Goal: Find specific page/section: Find specific page/section

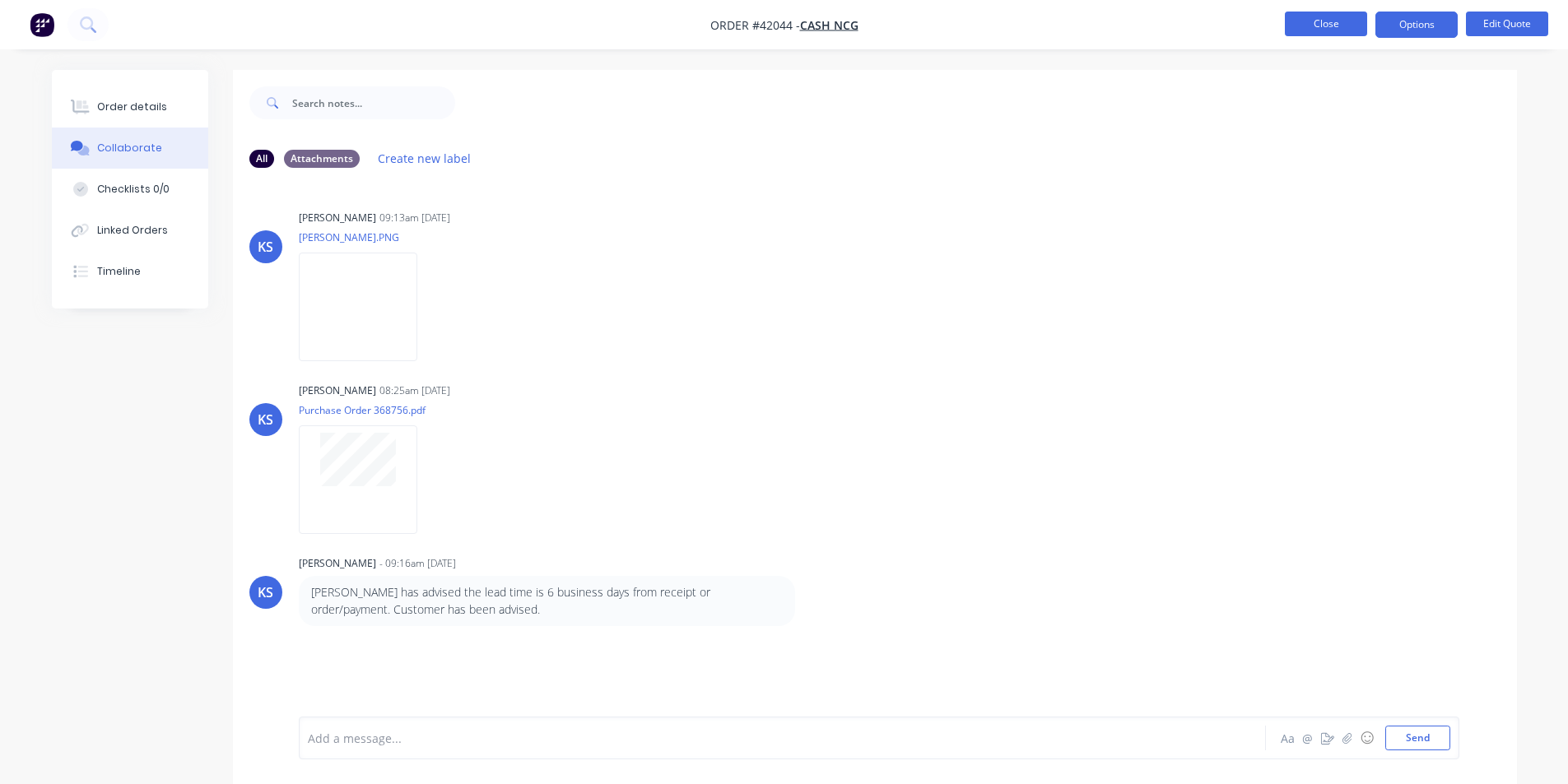
click at [1313, 30] on button "Close" at bounding box center [1326, 23] width 82 height 25
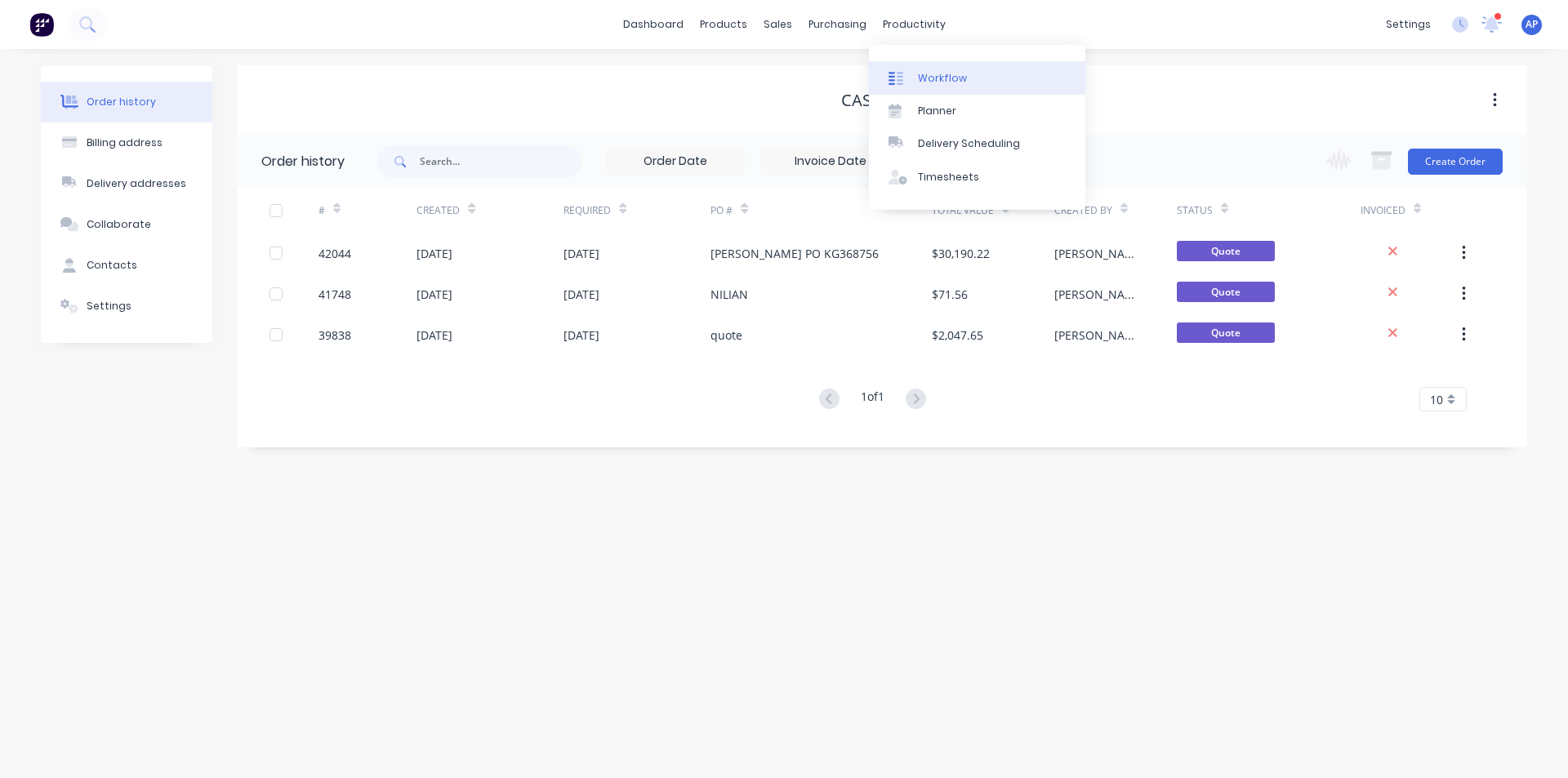
click at [922, 71] on div "Workflow" at bounding box center [942, 78] width 49 height 14
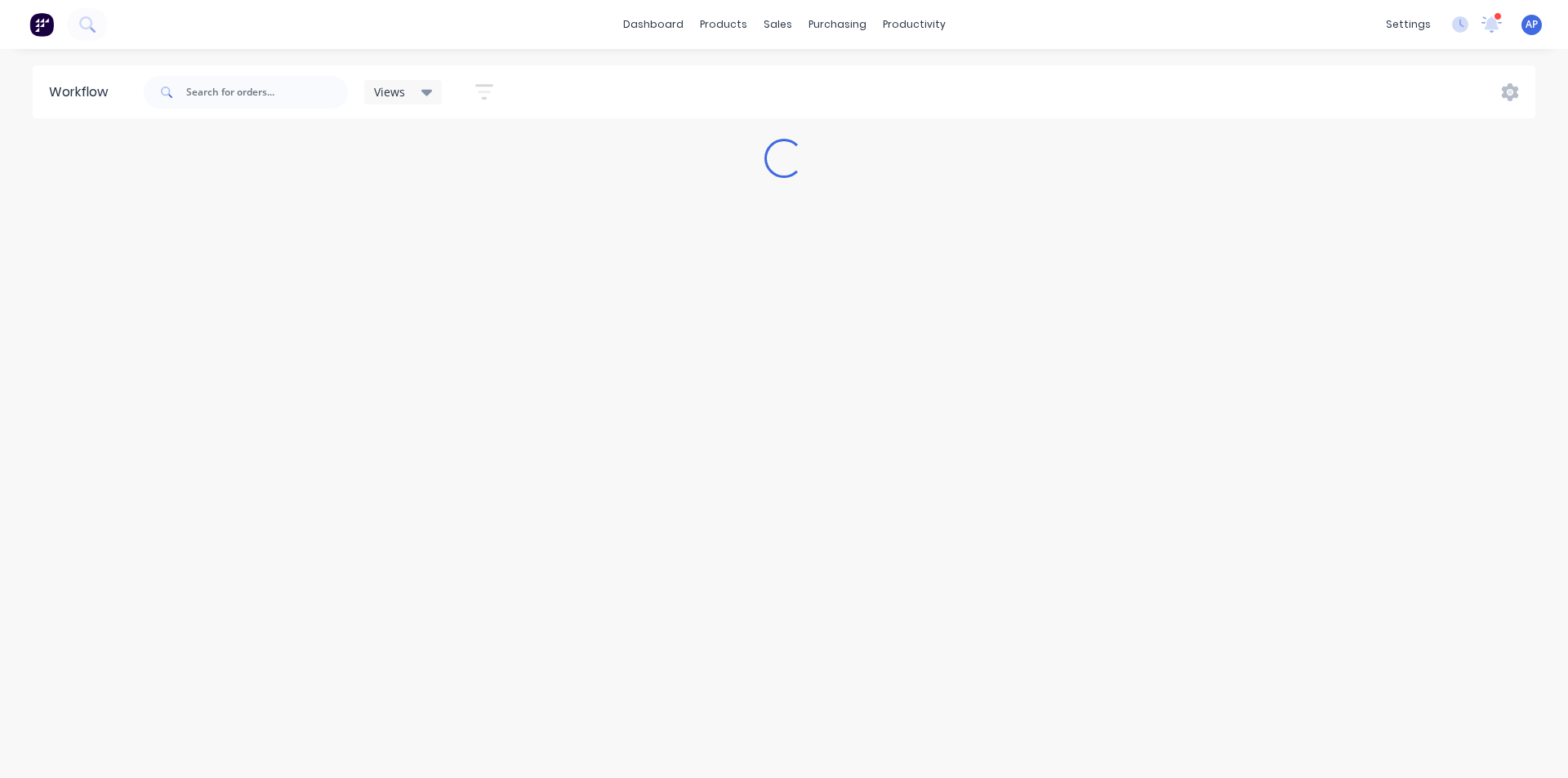
click at [424, 90] on icon at bounding box center [427, 94] width 11 height 7
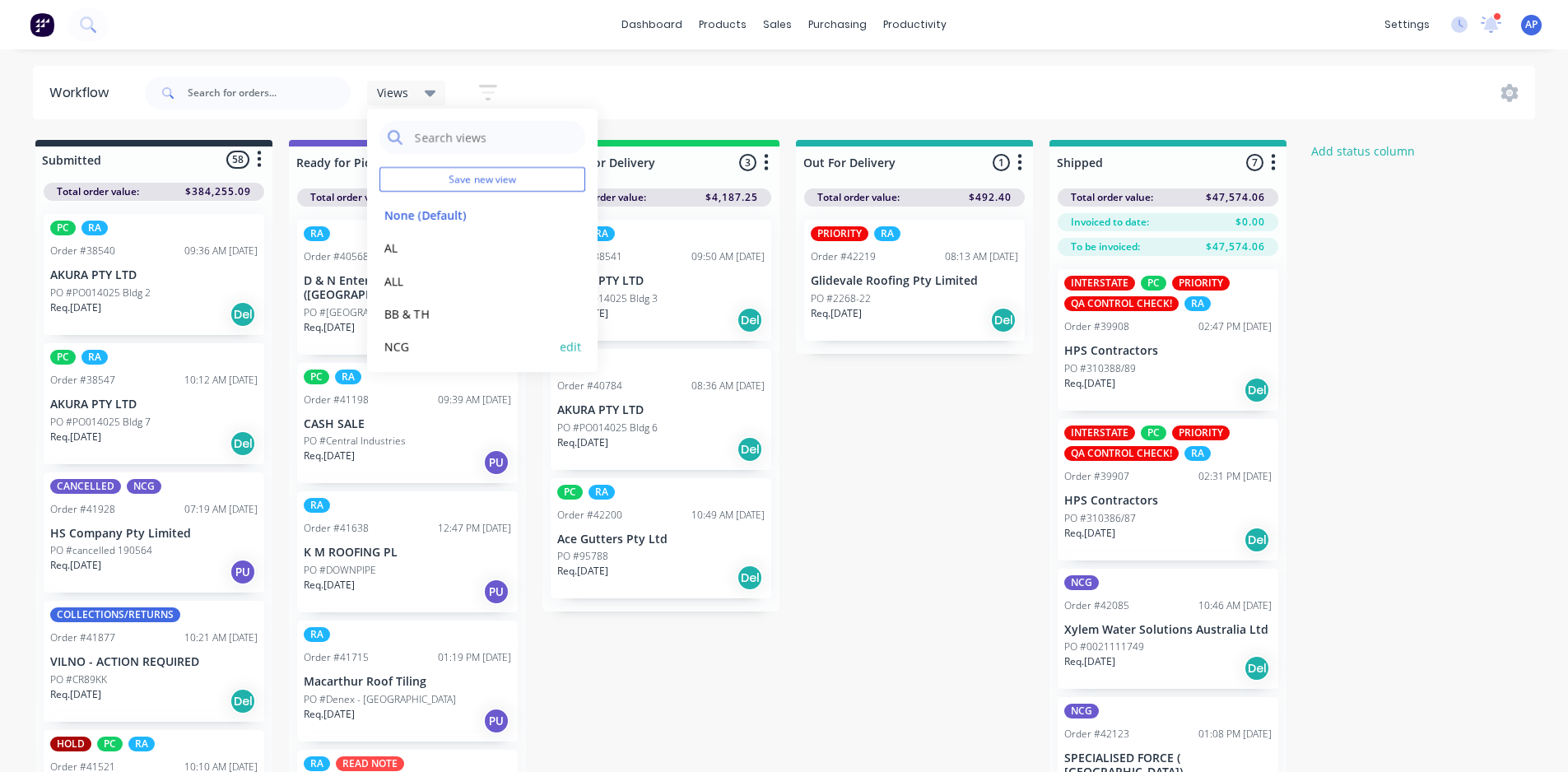
click at [405, 343] on button "NCG" at bounding box center [467, 347] width 176 height 19
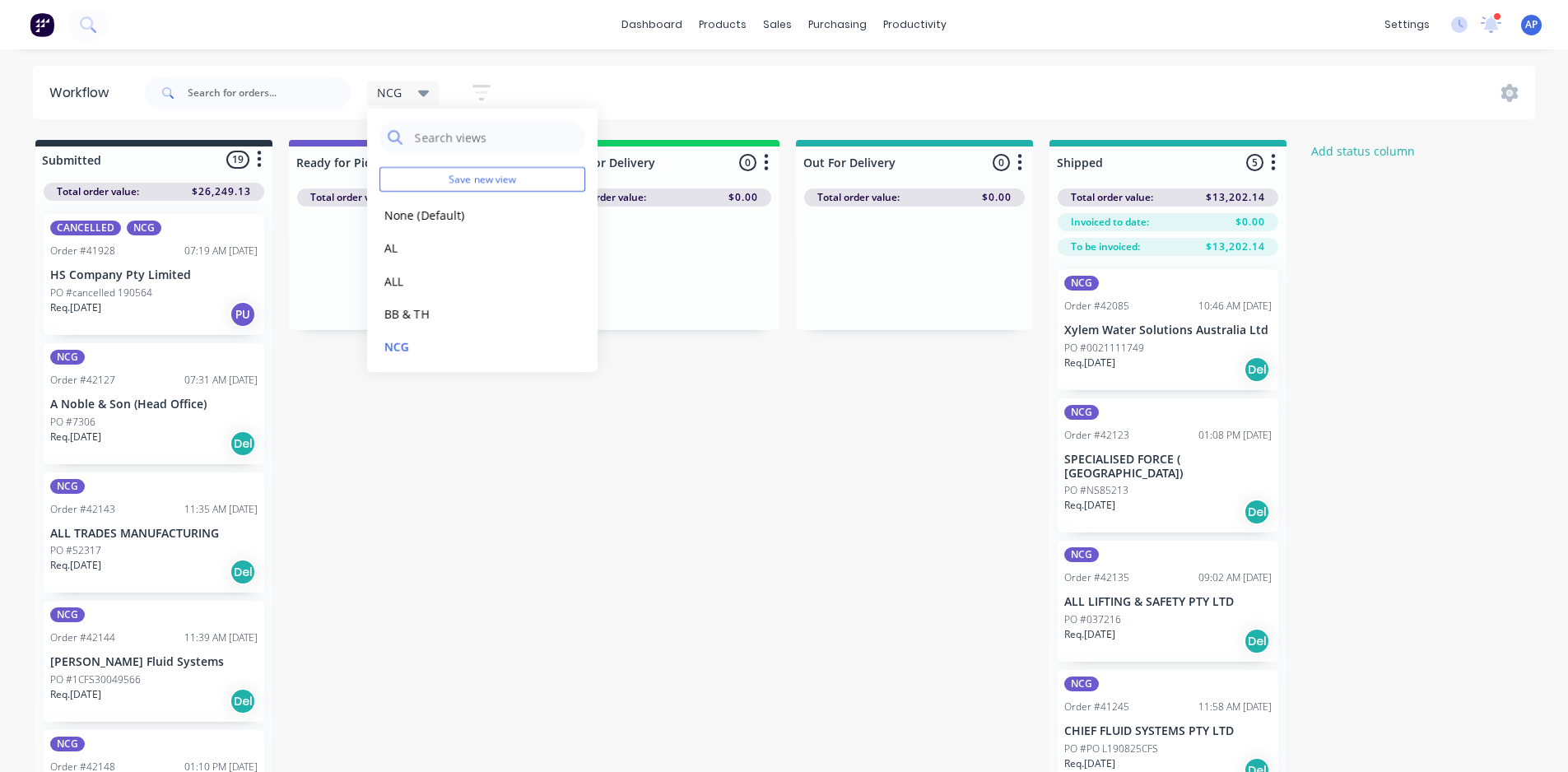
click at [680, 560] on div "Submitted 19 Status colour #273444 hex #273444 Save Cancel Summaries Total orde…" at bounding box center [883, 485] width 1791 height 691
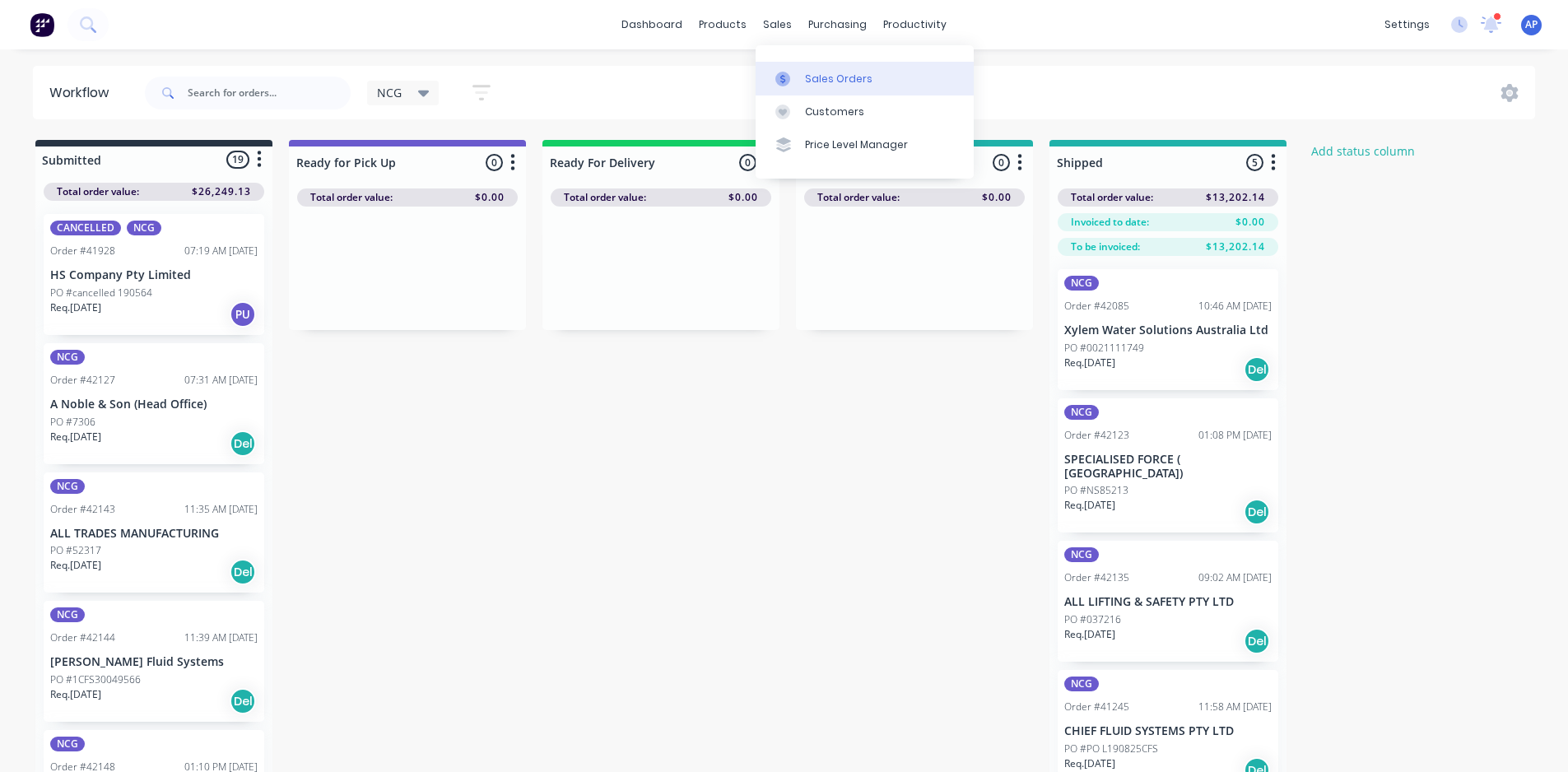
click at [791, 75] on div at bounding box center [788, 79] width 25 height 15
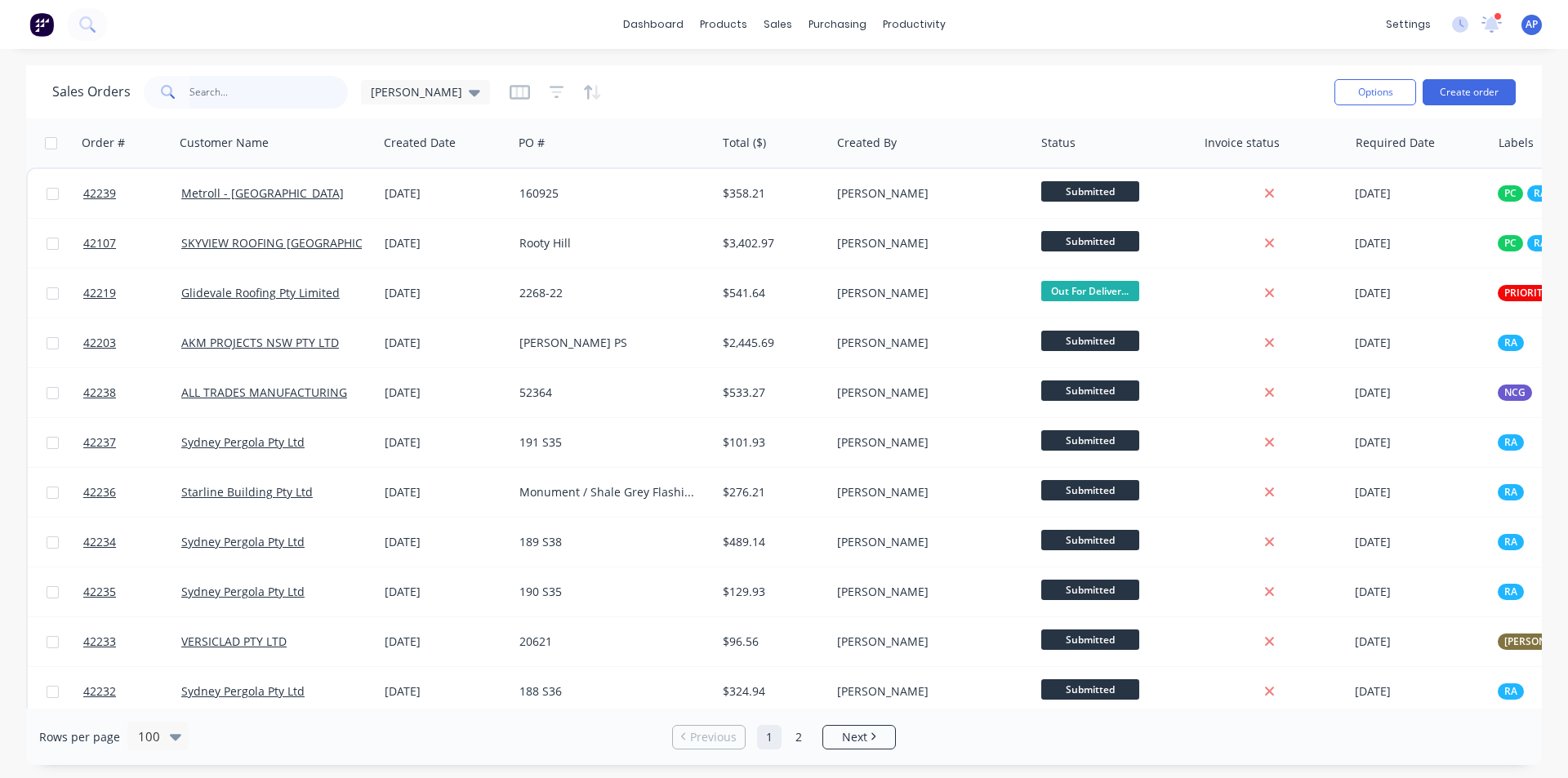
click at [291, 83] on input "text" at bounding box center [269, 92] width 159 height 32
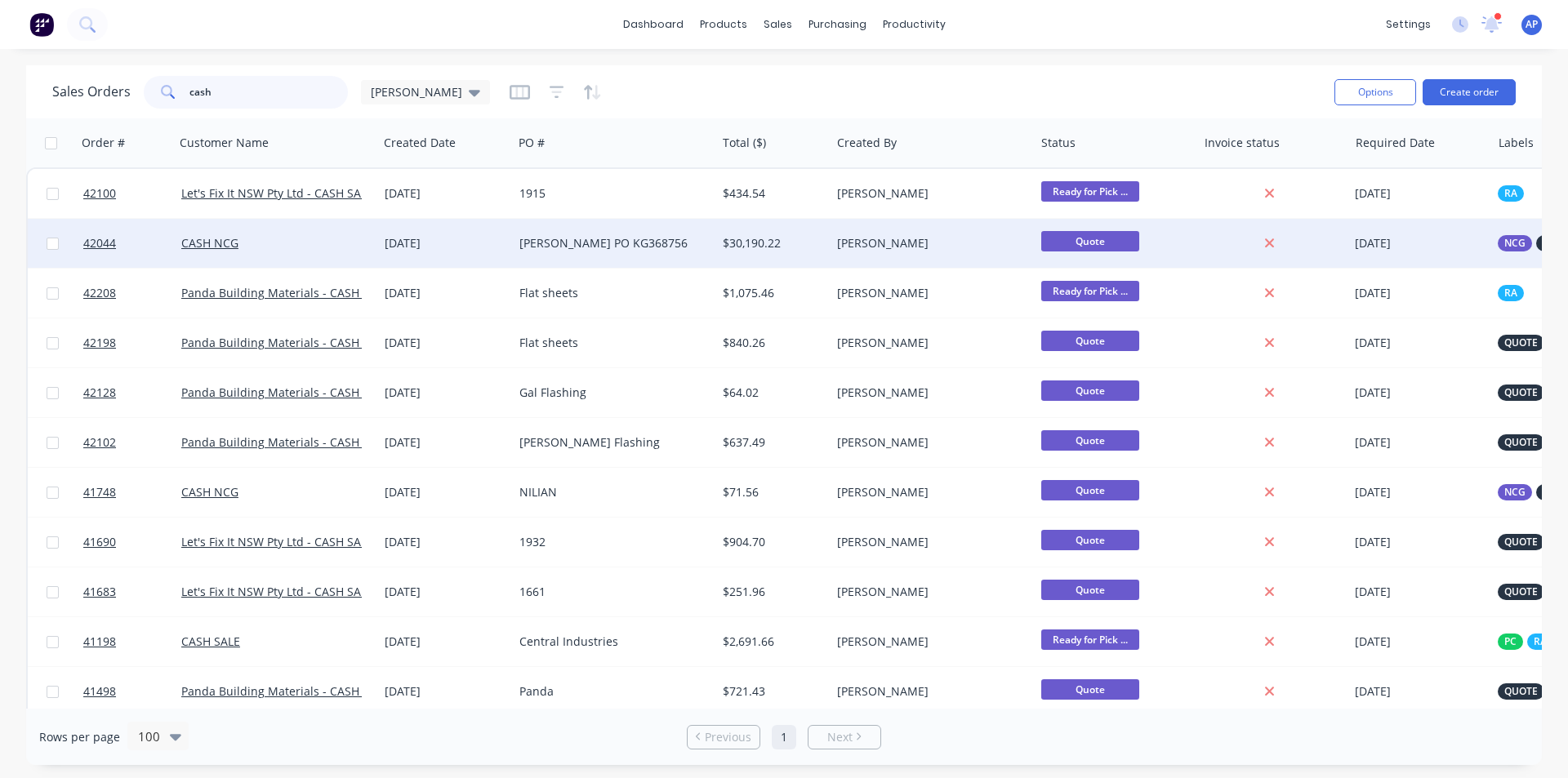
type input "cash"
click at [347, 250] on div "CASH NCG" at bounding box center [271, 243] width 181 height 16
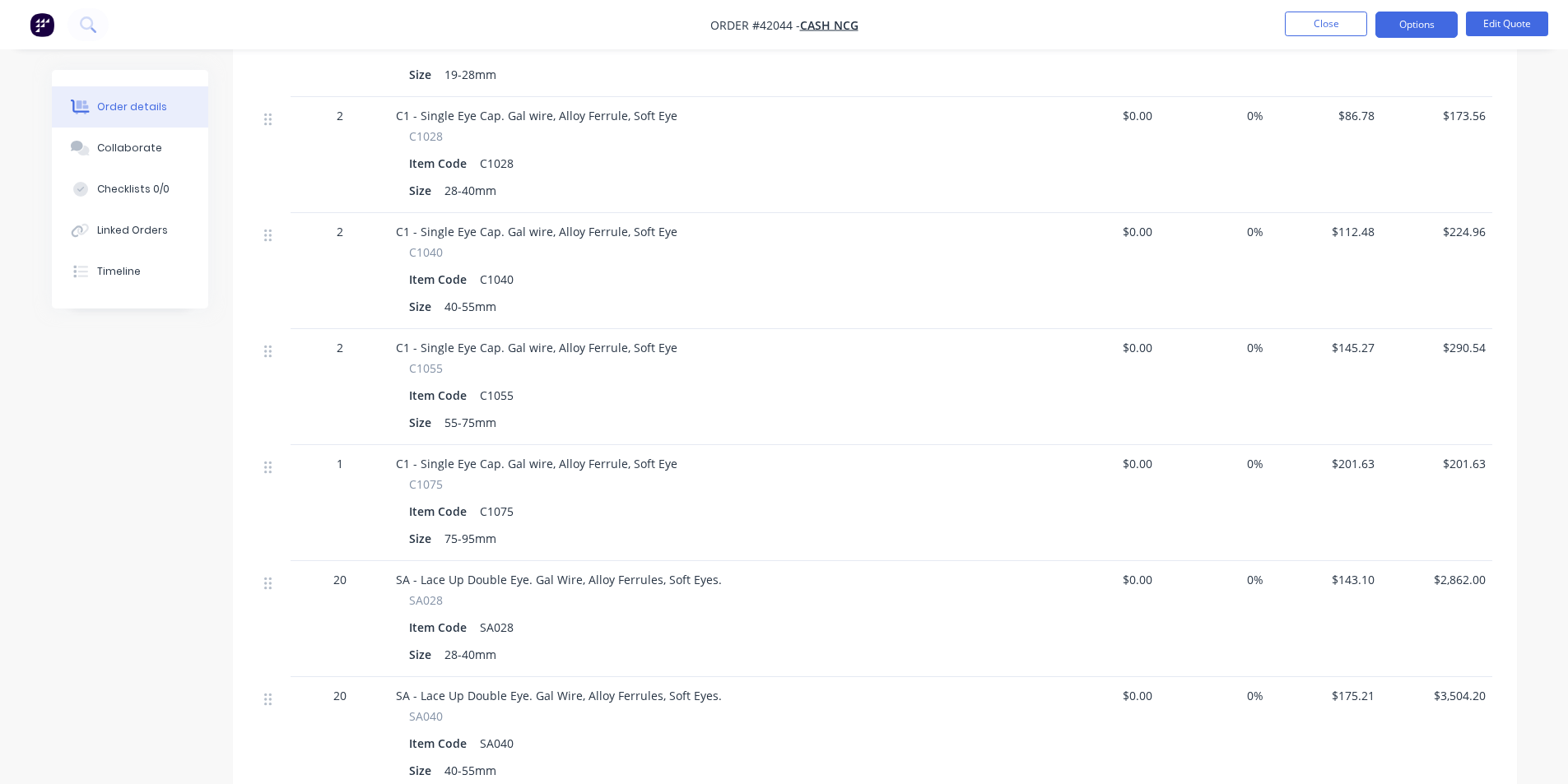
scroll to position [329, 0]
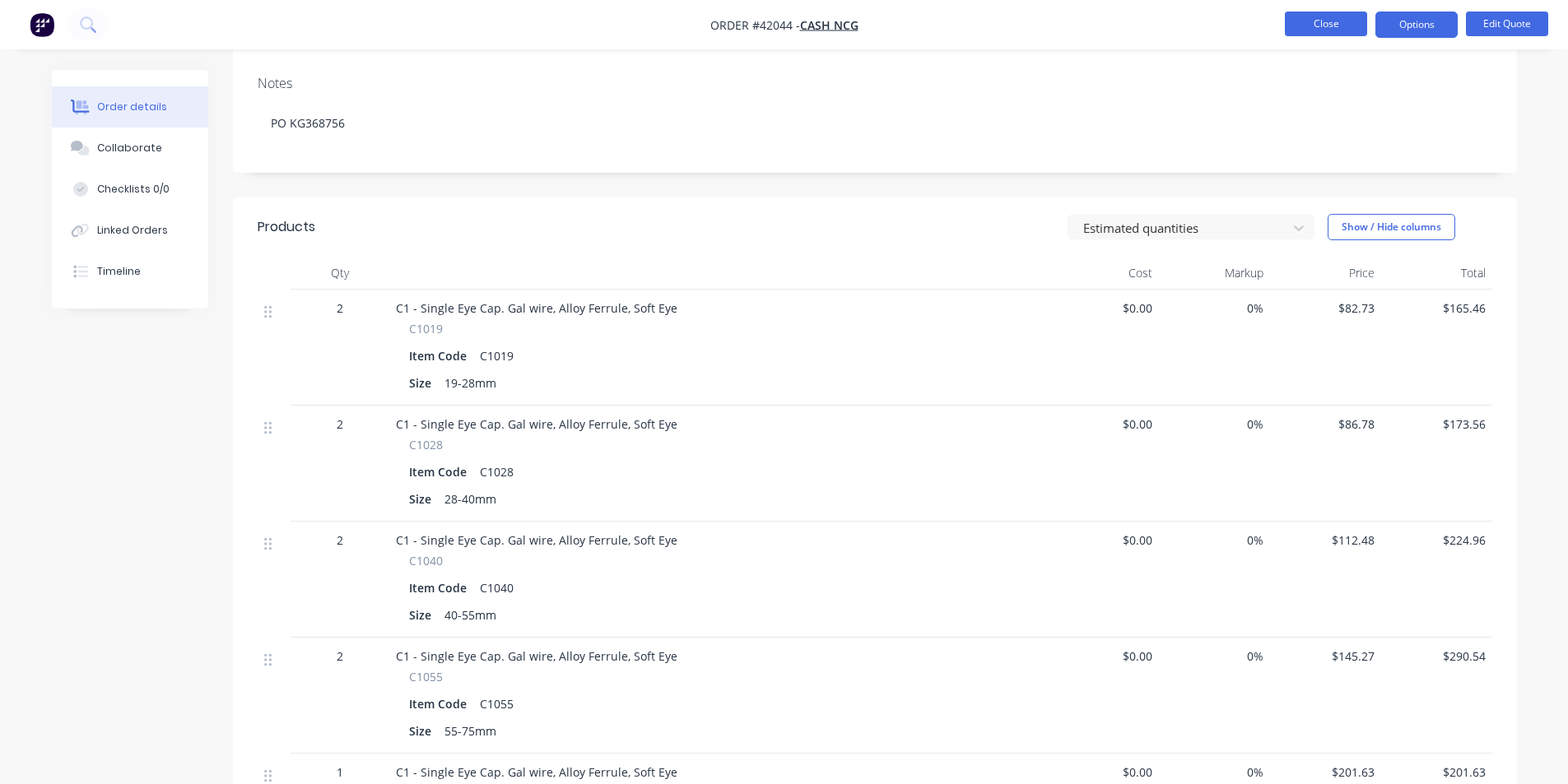
click at [1293, 27] on button "Close" at bounding box center [1326, 23] width 82 height 25
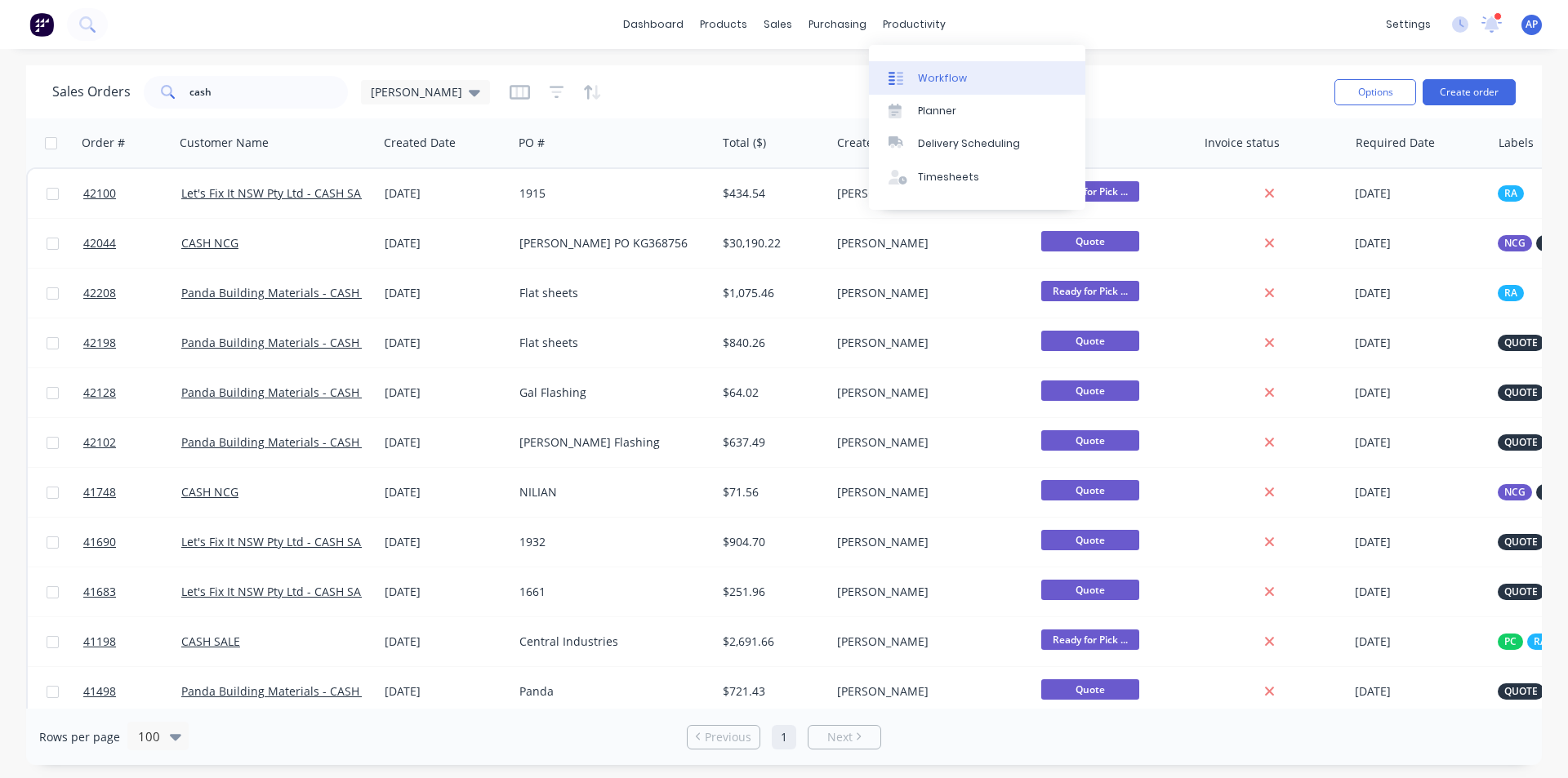
click at [903, 74] on div at bounding box center [900, 78] width 25 height 14
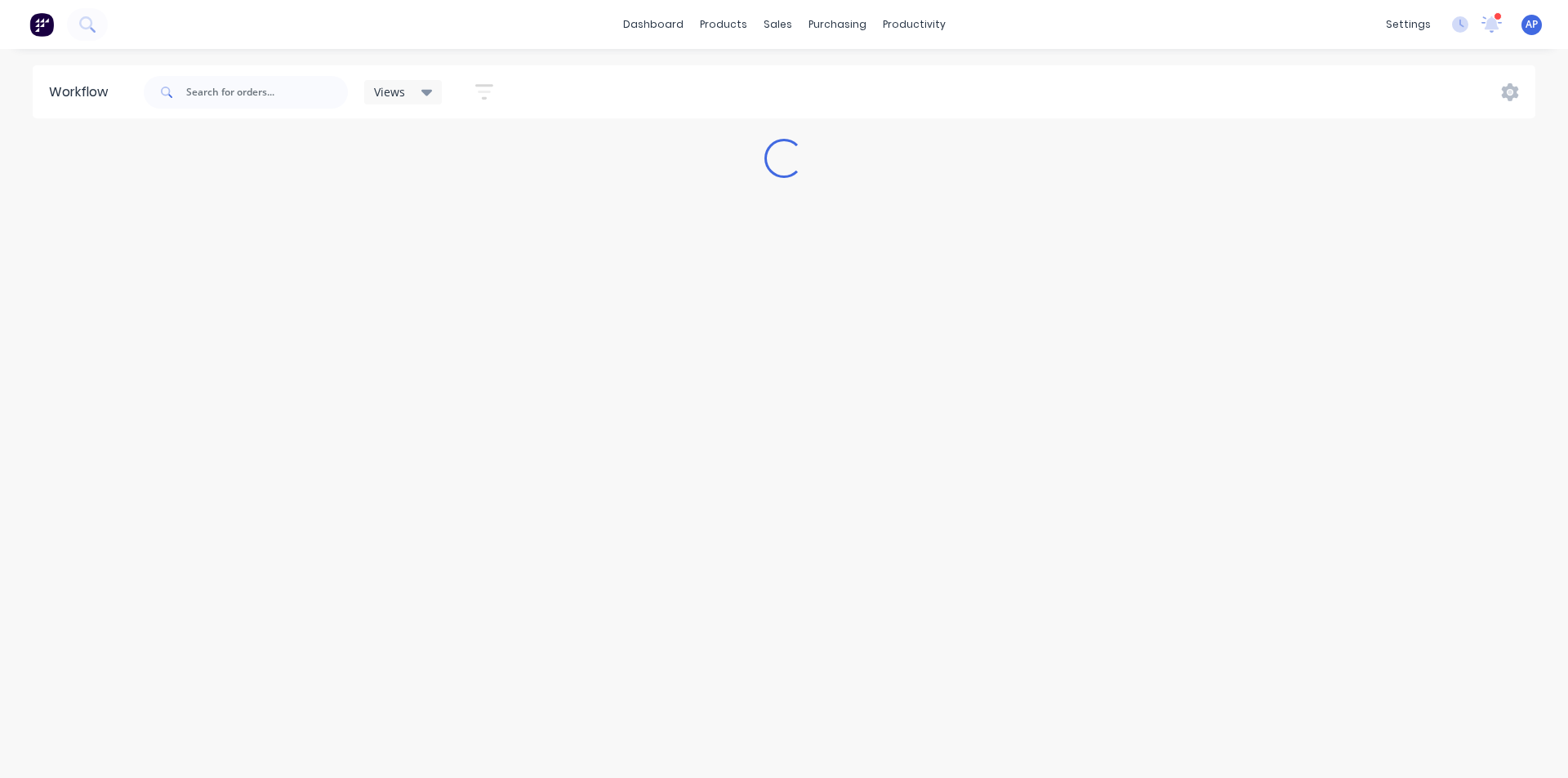
click at [406, 91] on div "Views" at bounding box center [403, 92] width 59 height 14
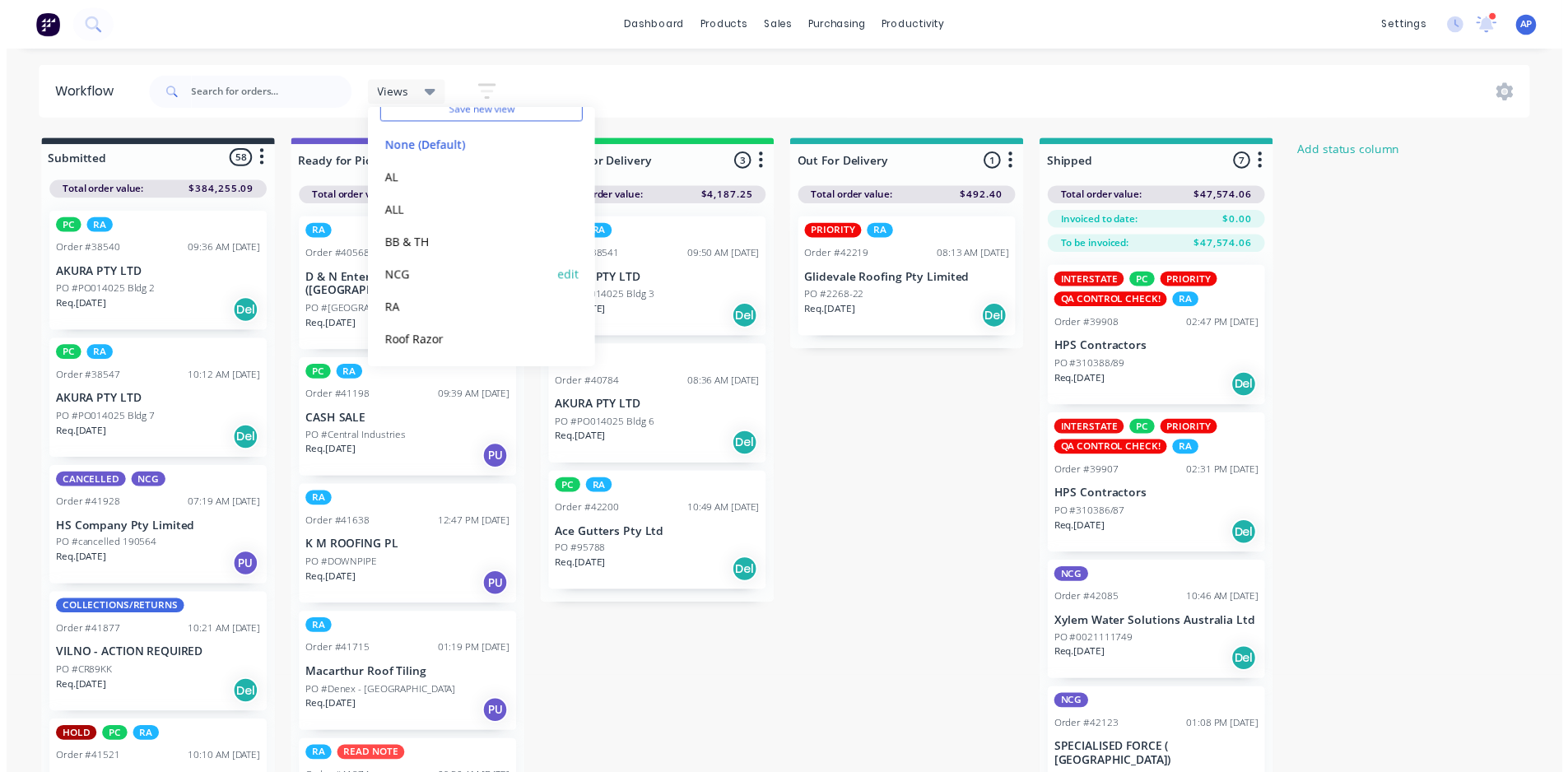
scroll to position [69, 0]
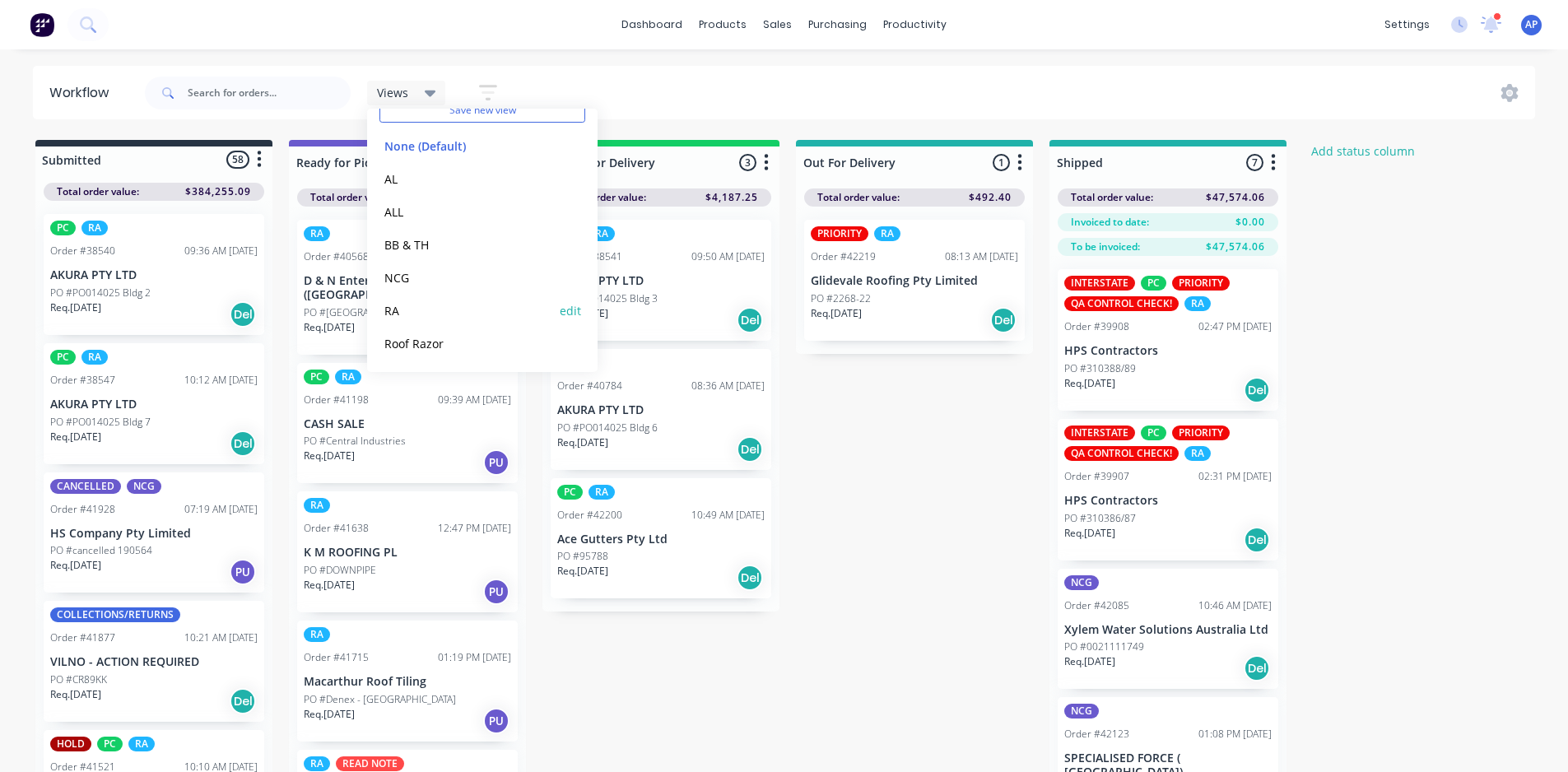
click at [411, 305] on button "RA" at bounding box center [467, 310] width 176 height 19
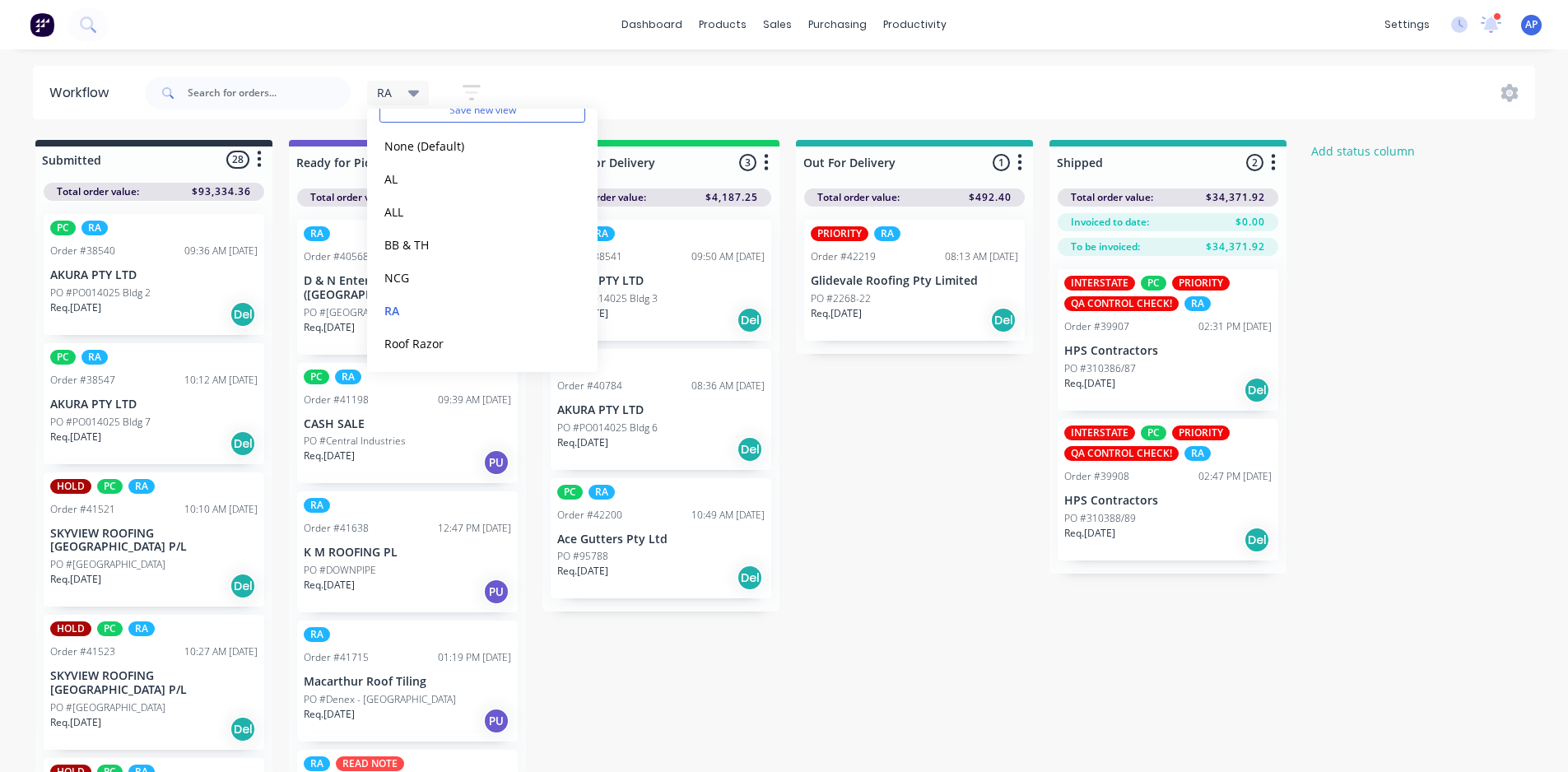
click at [876, 502] on div "Submitted 28 Status colour #273444 hex #273444 Save Cancel Summaries Total orde…" at bounding box center [883, 460] width 1791 height 641
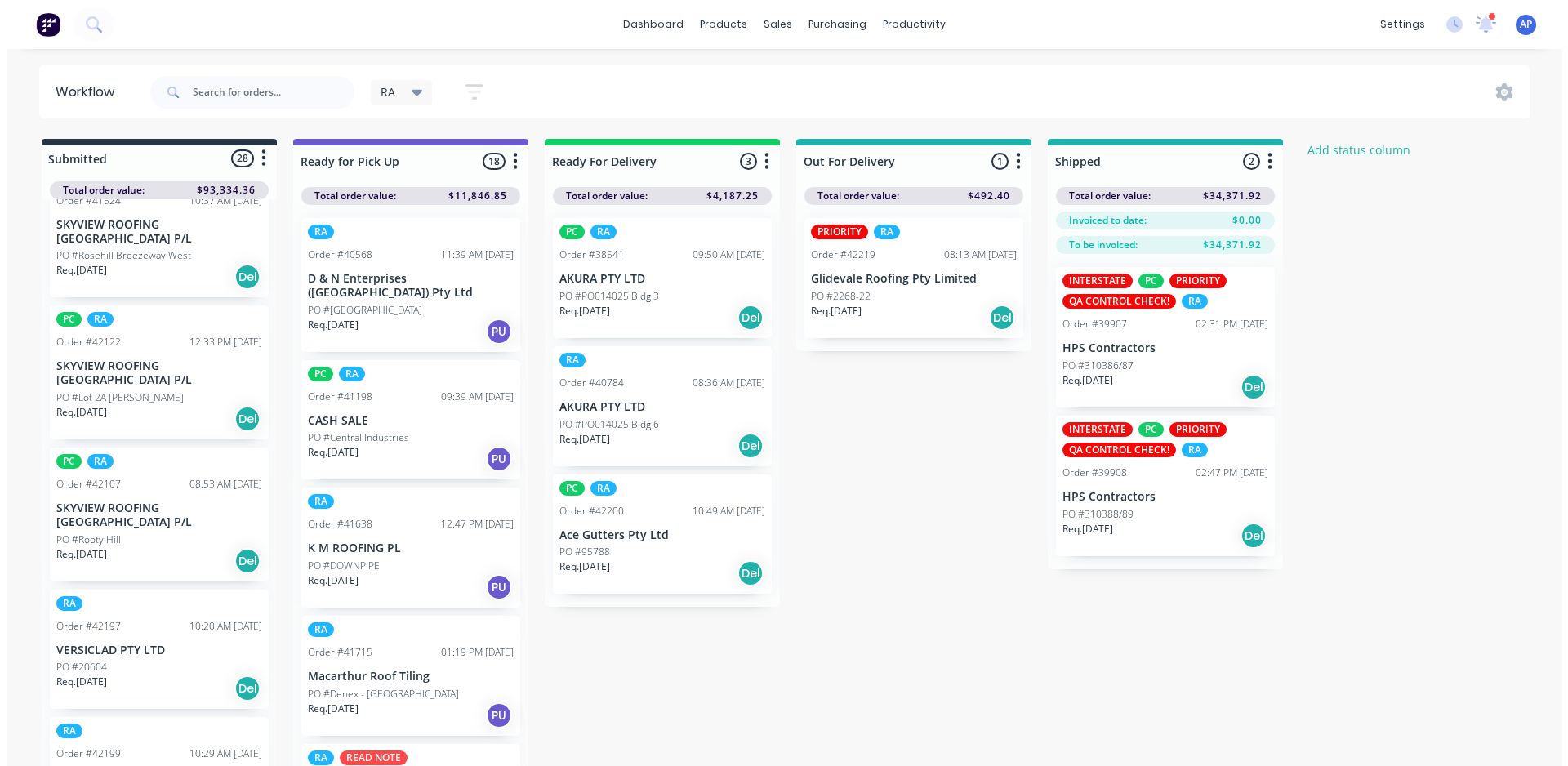
scroll to position [0, 0]
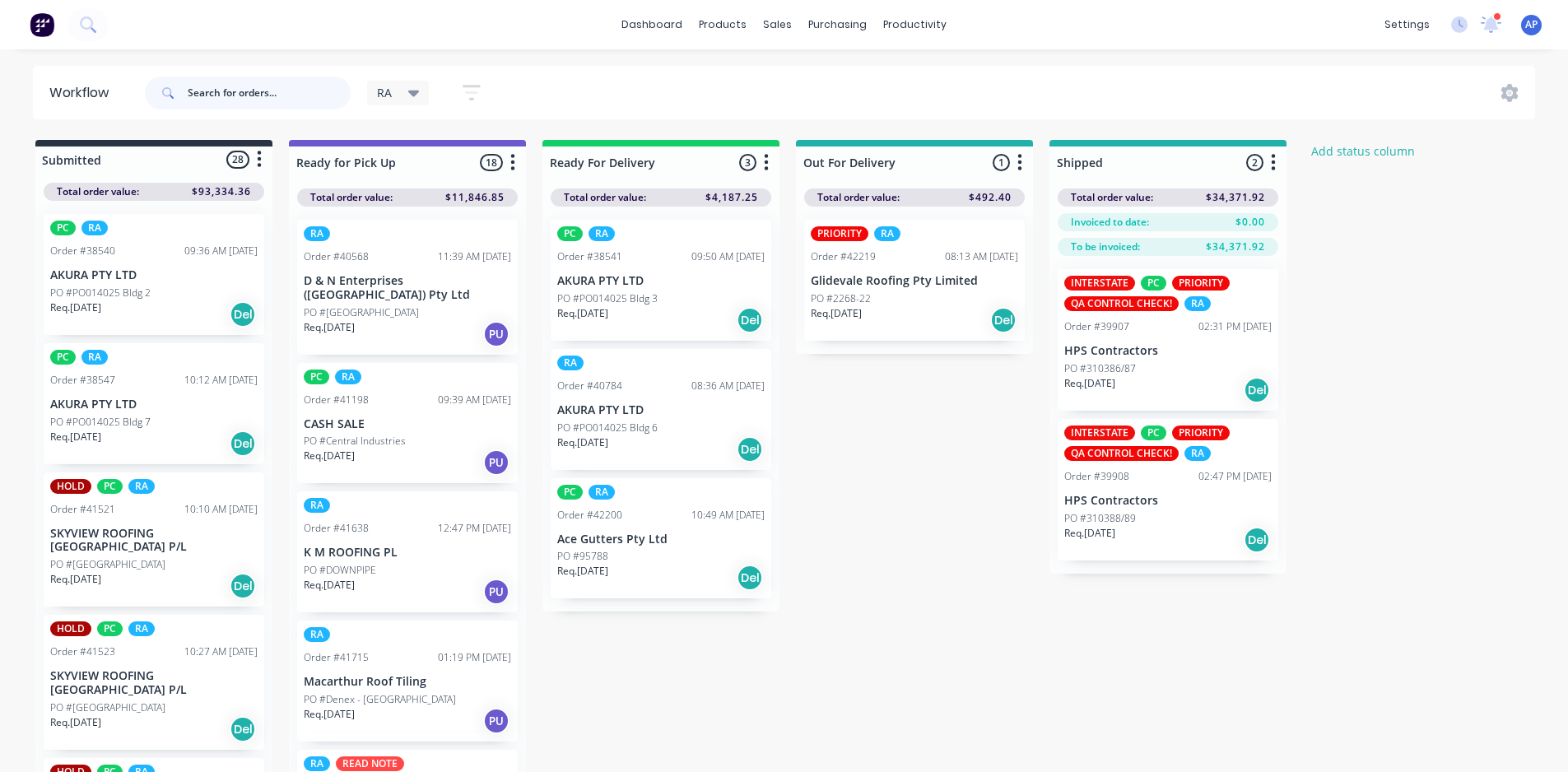
click at [297, 93] on input "text" at bounding box center [269, 93] width 163 height 33
type input "lrca"
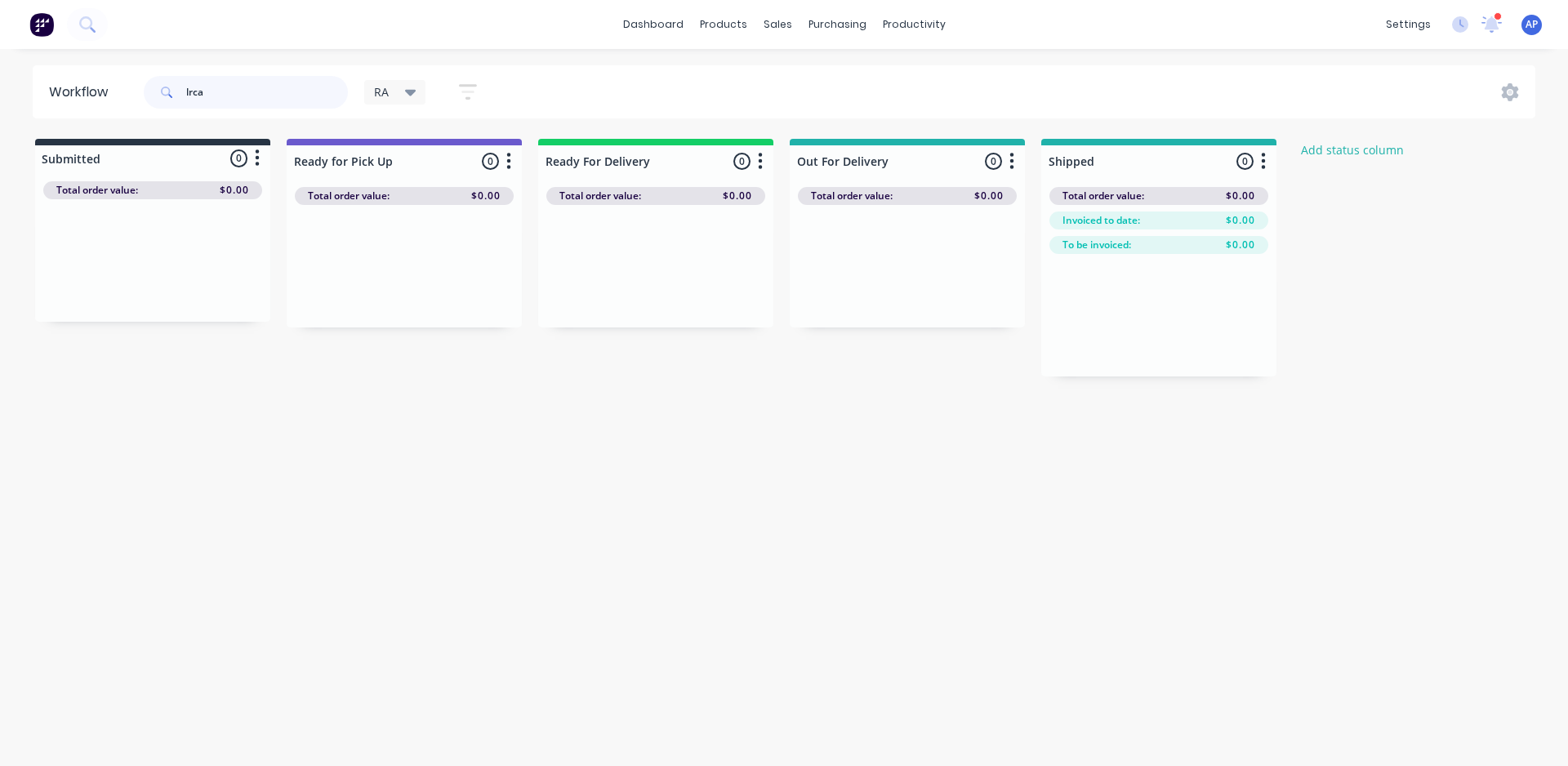
drag, startPoint x: 301, startPoint y: 89, endPoint x: 132, endPoint y: 77, distance: 169.4
click at [134, 78] on header "Workflow lrca RA Save new view None (Default) edit AL edit ALL edit BB & TH edi…" at bounding box center [784, 92] width 1503 height 53
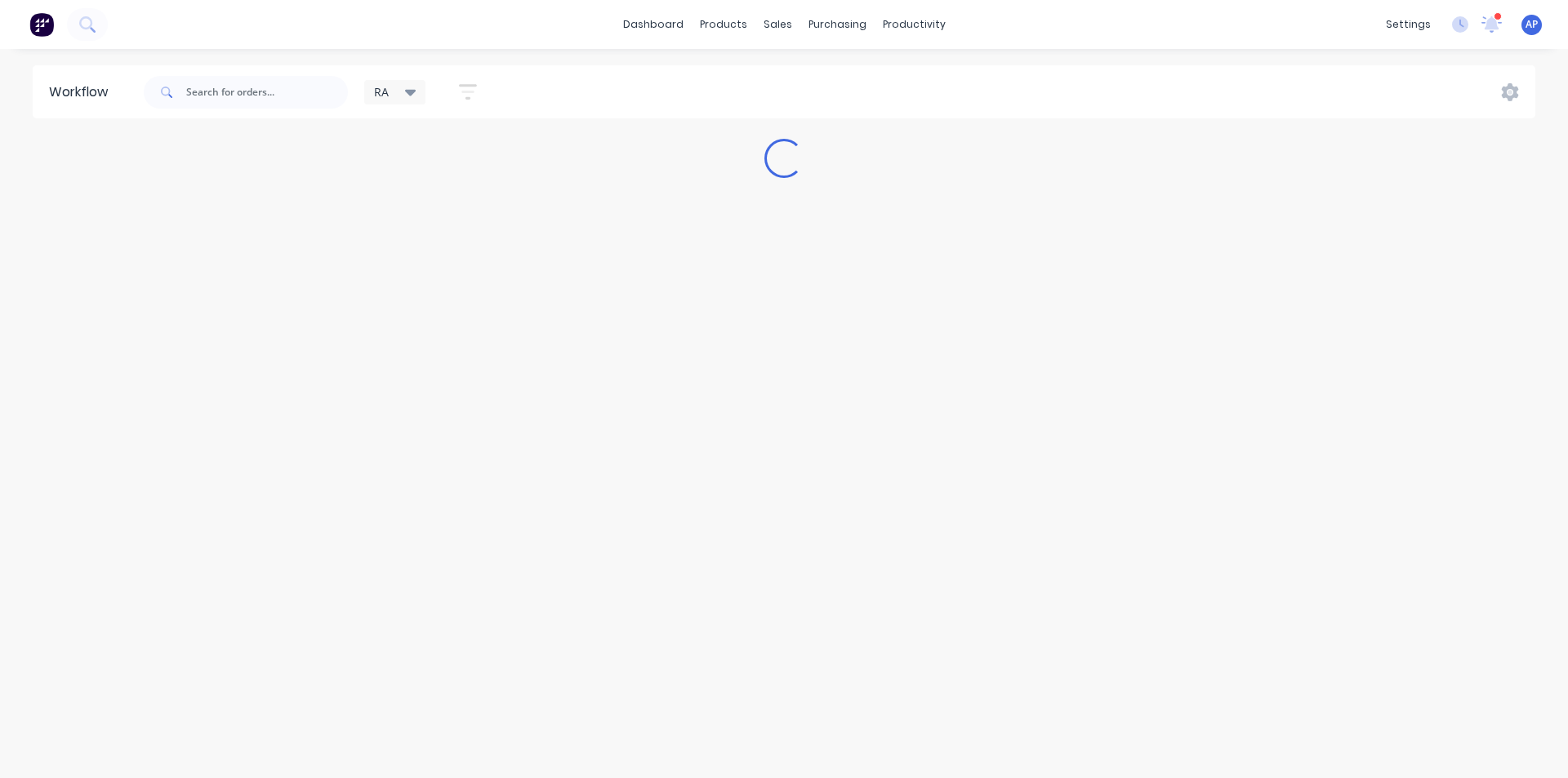
click at [375, 94] on span "RA" at bounding box center [381, 92] width 14 height 17
click at [396, 249] on button "AL" at bounding box center [463, 246] width 174 height 19
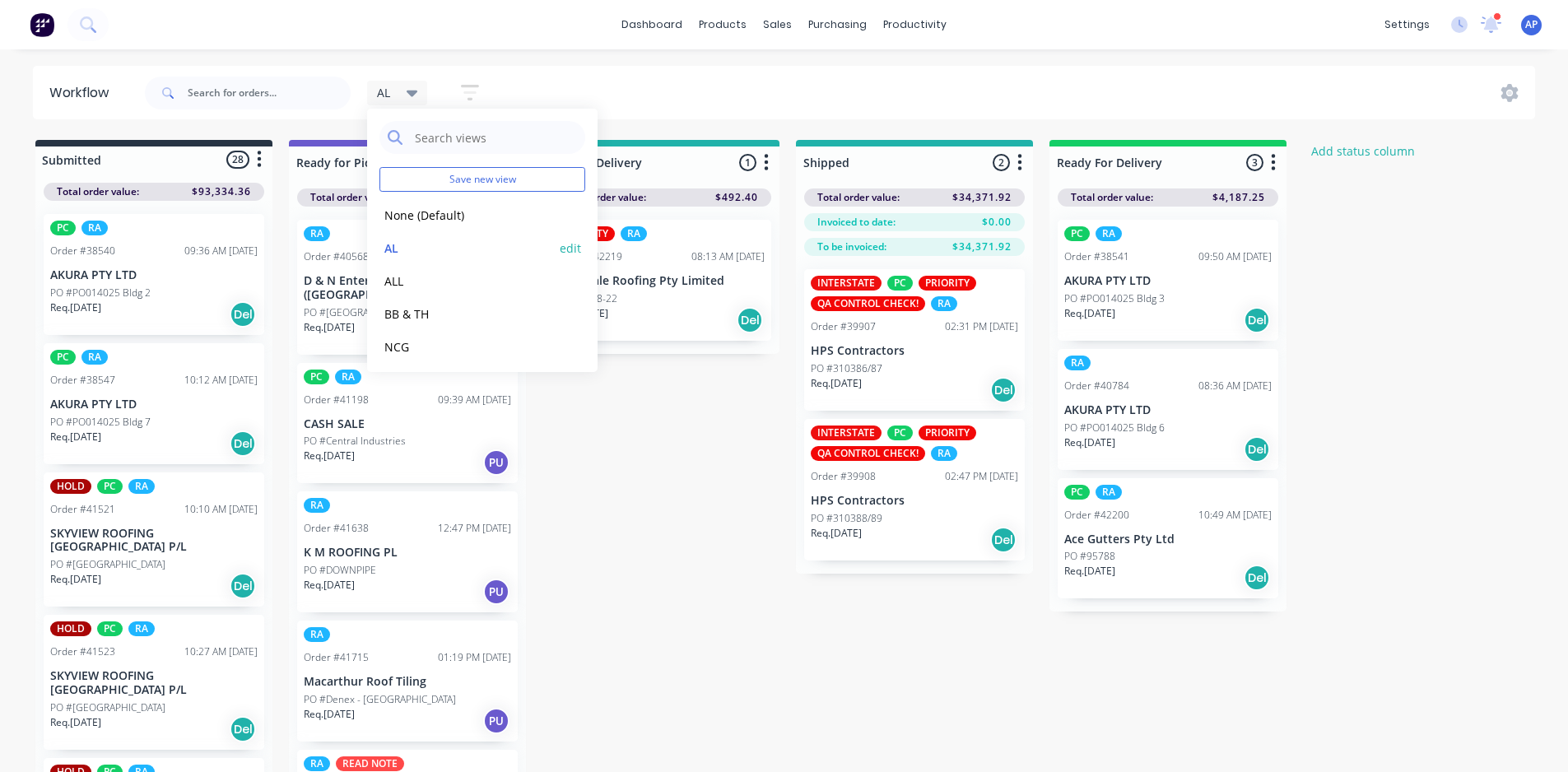
click at [391, 249] on button "AL" at bounding box center [467, 248] width 176 height 19
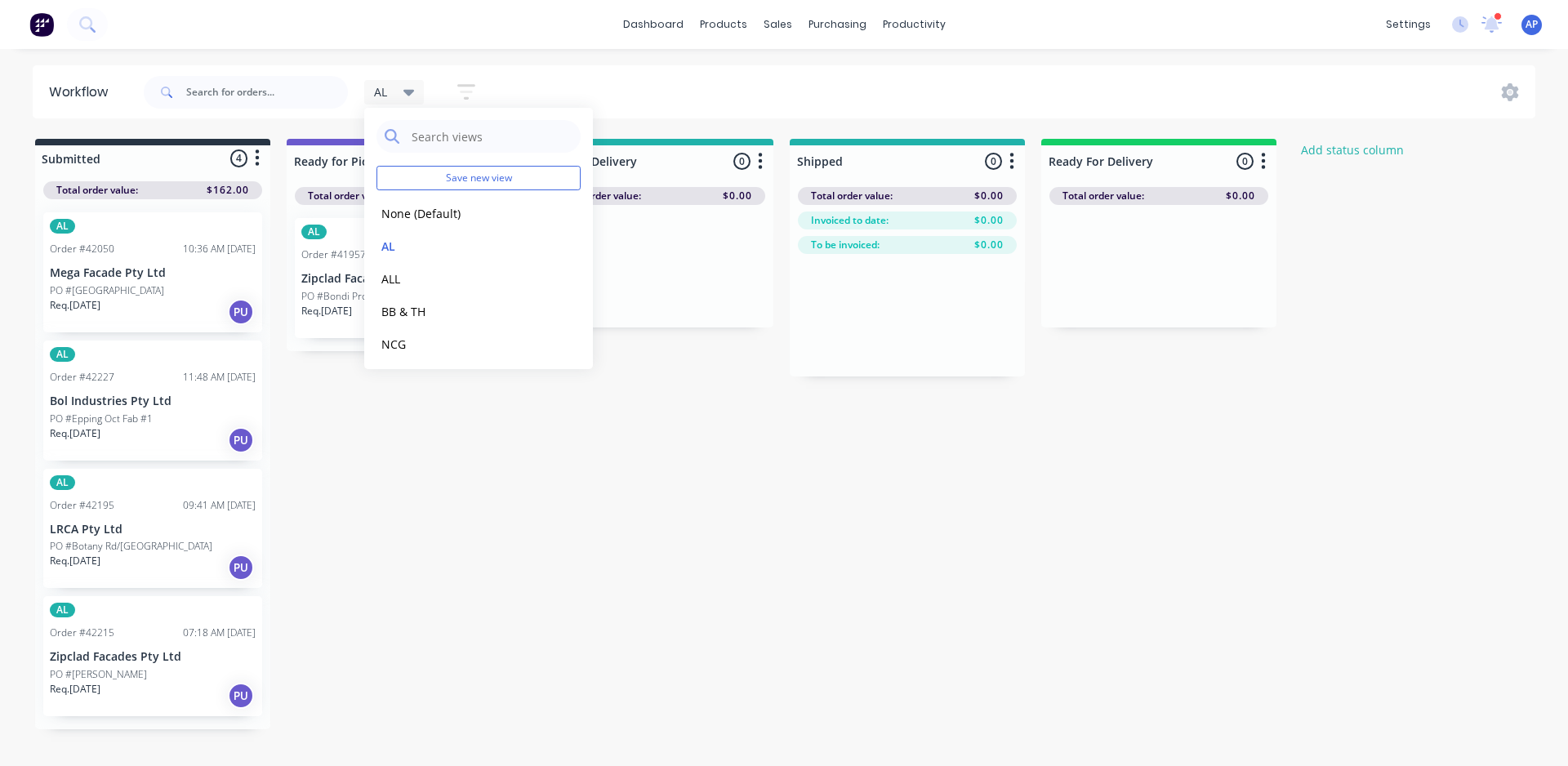
click at [537, 502] on div "Submitted 4 Status colour #273444 hex #273444 Save Cancel Summaries Total order…" at bounding box center [876, 434] width 1776 height 590
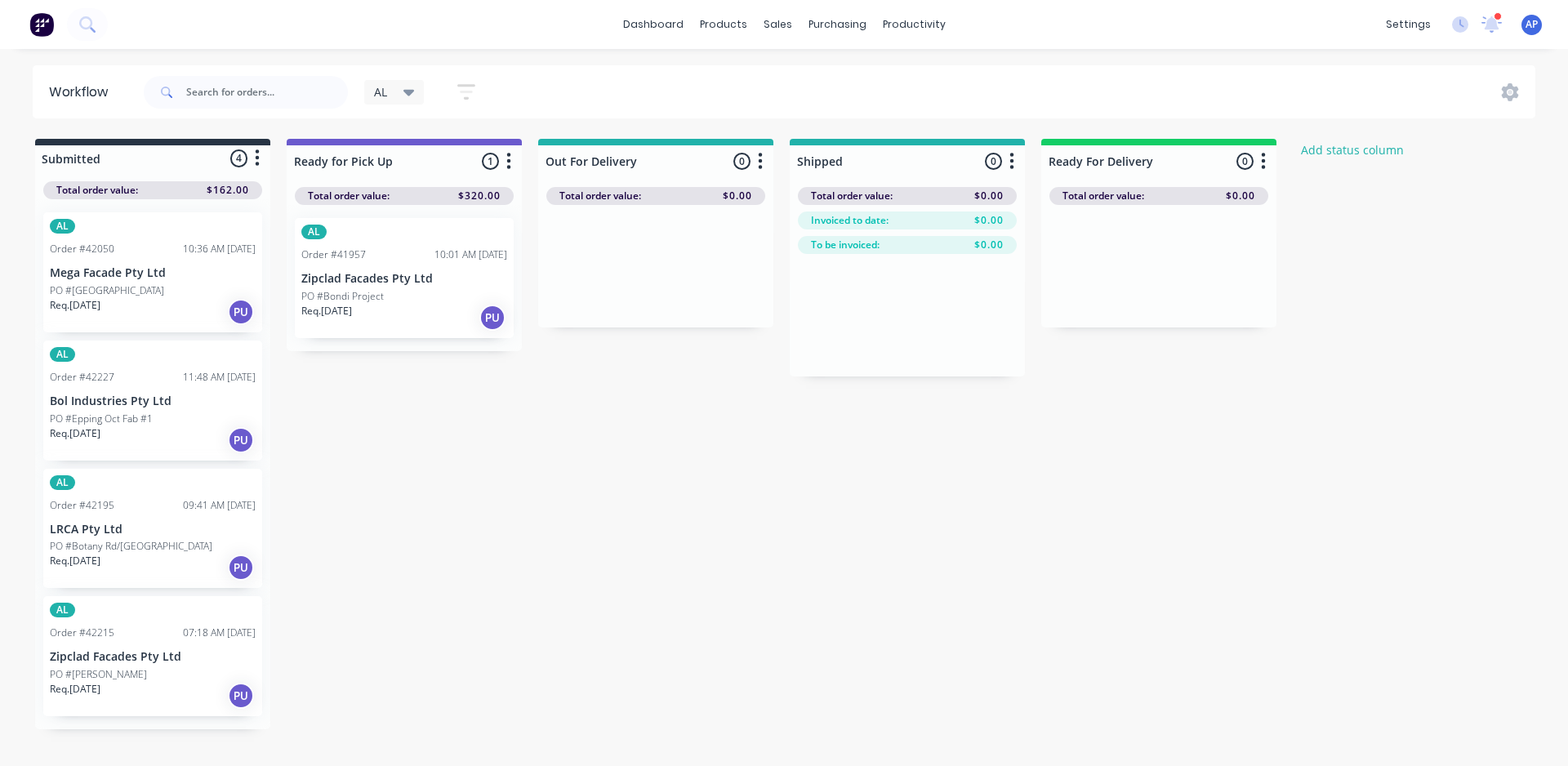
click at [130, 534] on p "LRCA Pty Ltd" at bounding box center [153, 530] width 206 height 14
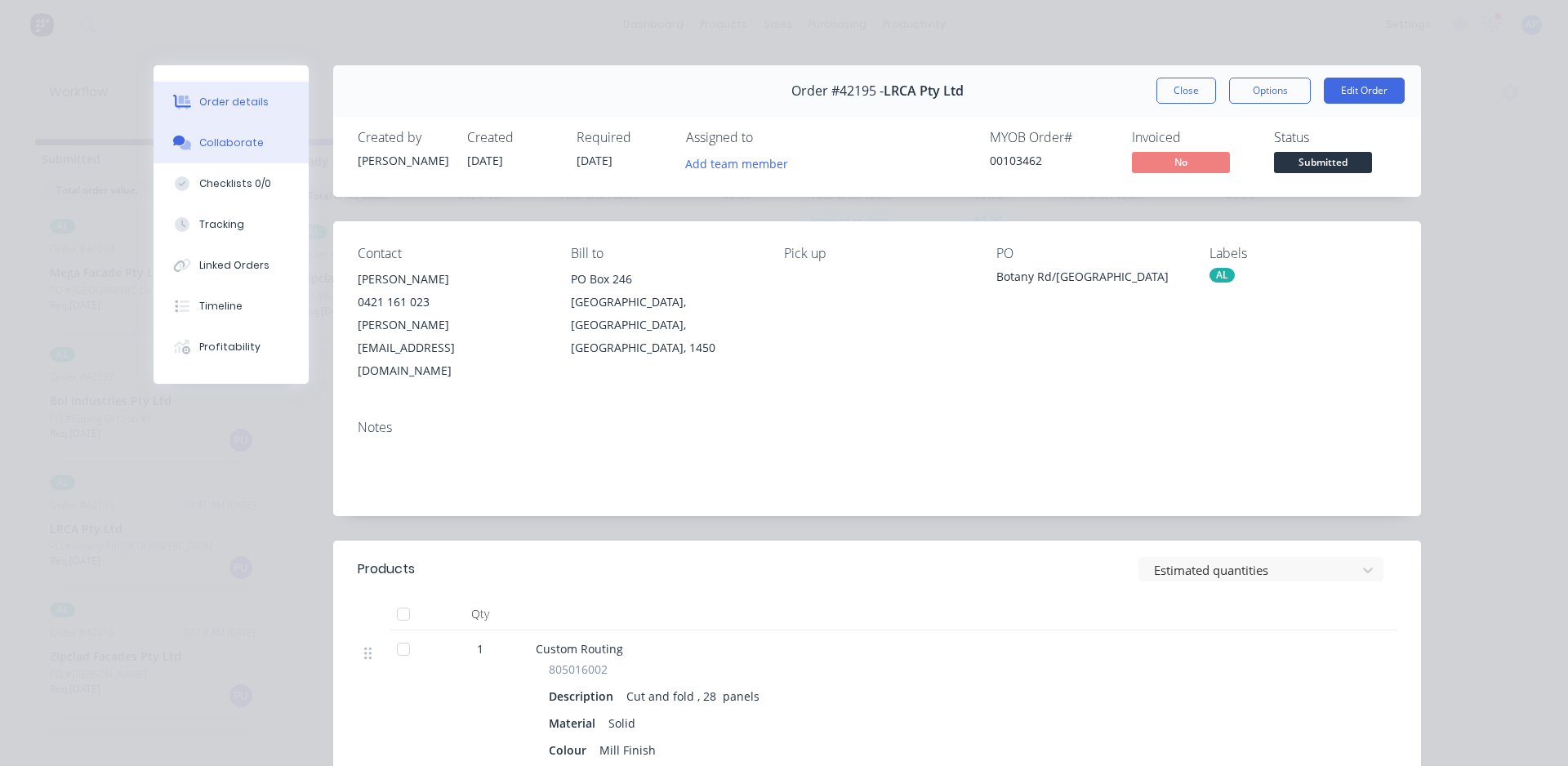
click at [221, 143] on div "Collaborate" at bounding box center [231, 142] width 65 height 14
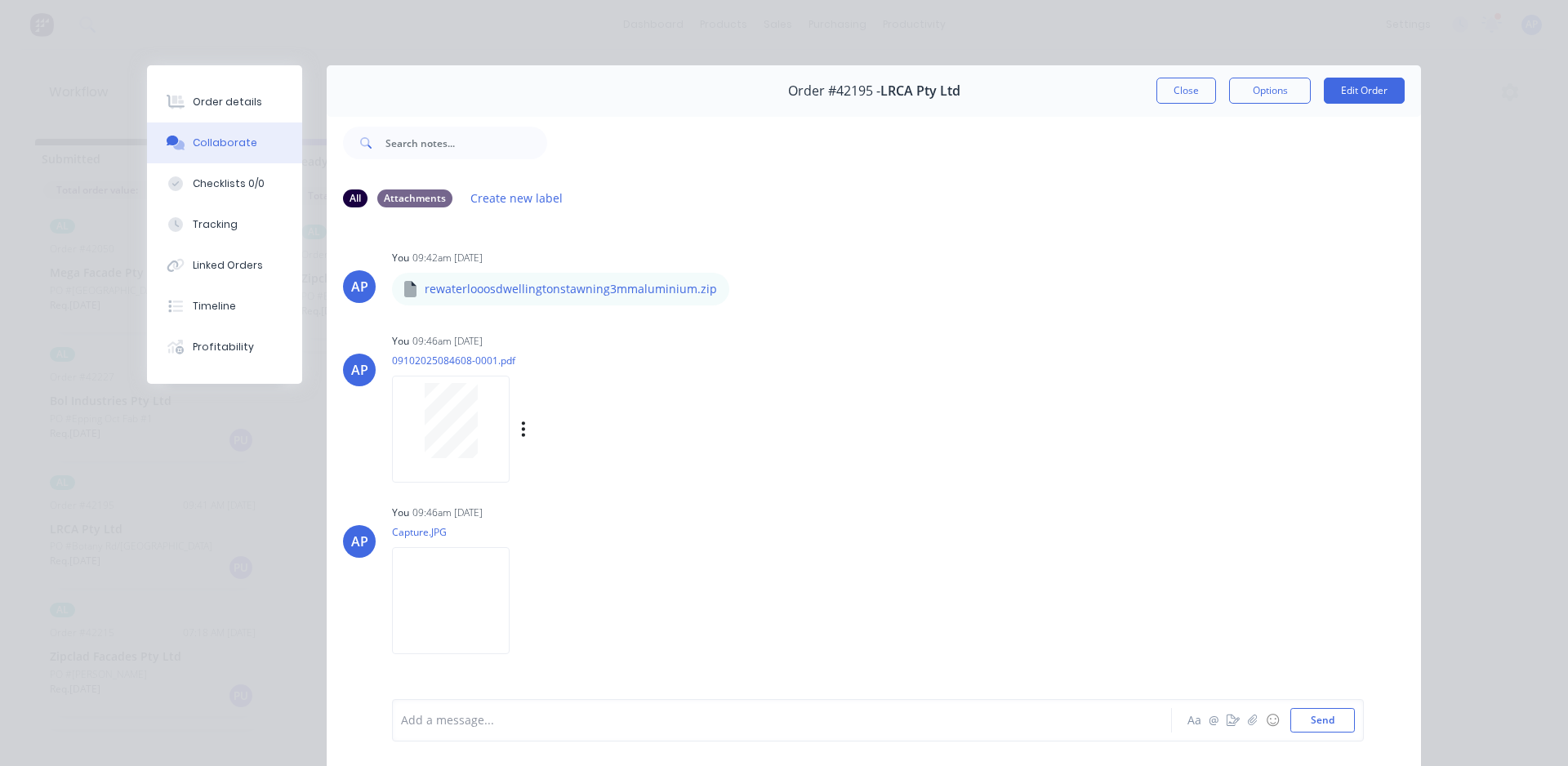
click at [475, 433] on div at bounding box center [451, 420] width 103 height 75
